Goal: Find specific page/section: Find specific page/section

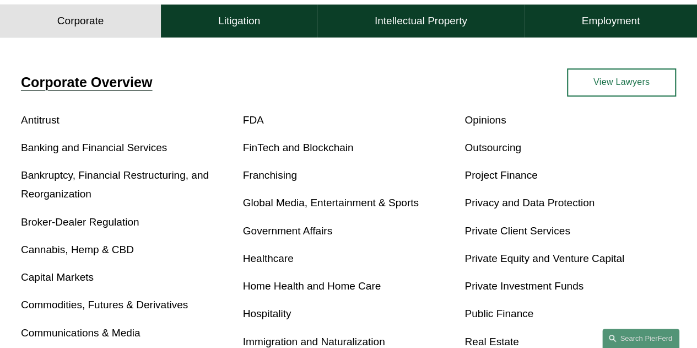
scroll to position [441, 0]
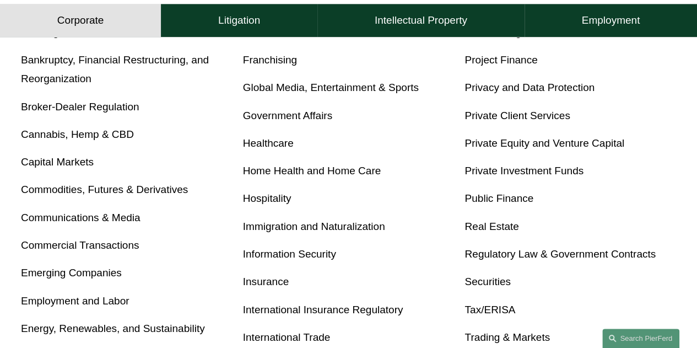
click at [271, 285] on link "Insurance" at bounding box center [266, 282] width 46 height 12
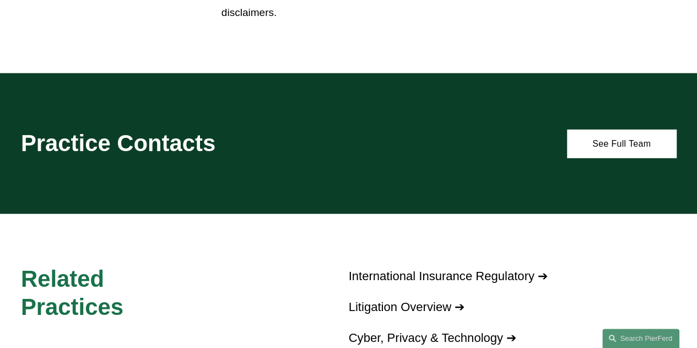
scroll to position [1598, 0]
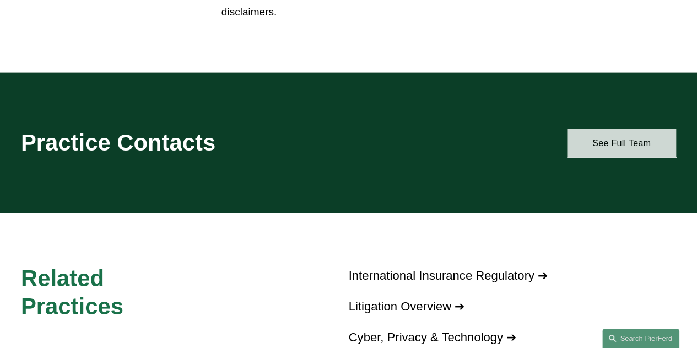
click at [610, 148] on link "See Full Team" at bounding box center [621, 143] width 109 height 28
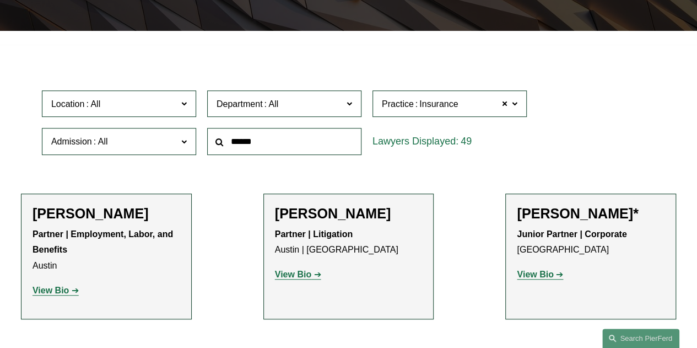
scroll to position [276, 0]
